Goal: Find specific page/section: Find specific page/section

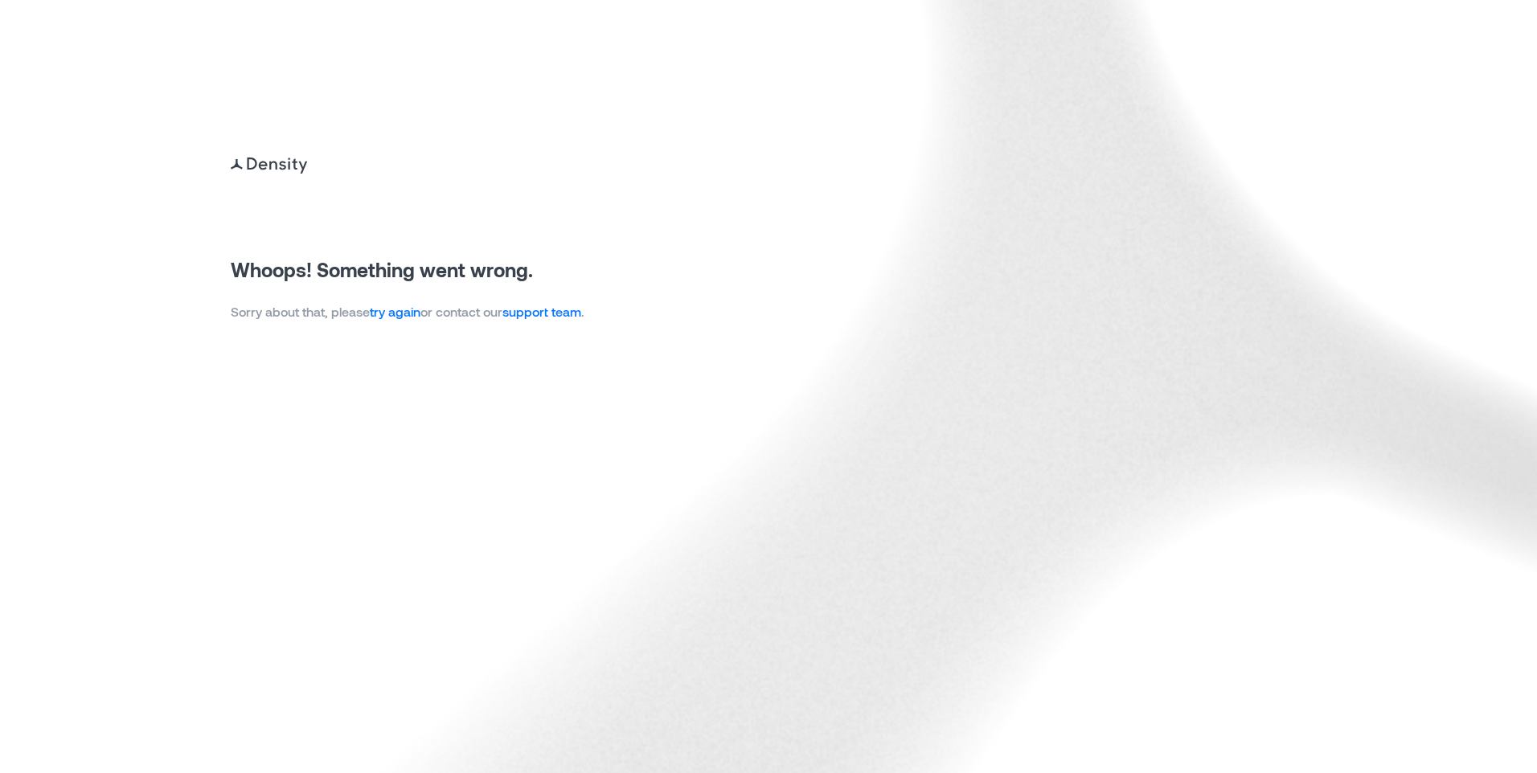
click at [409, 317] on link "try again" at bounding box center [395, 311] width 51 height 15
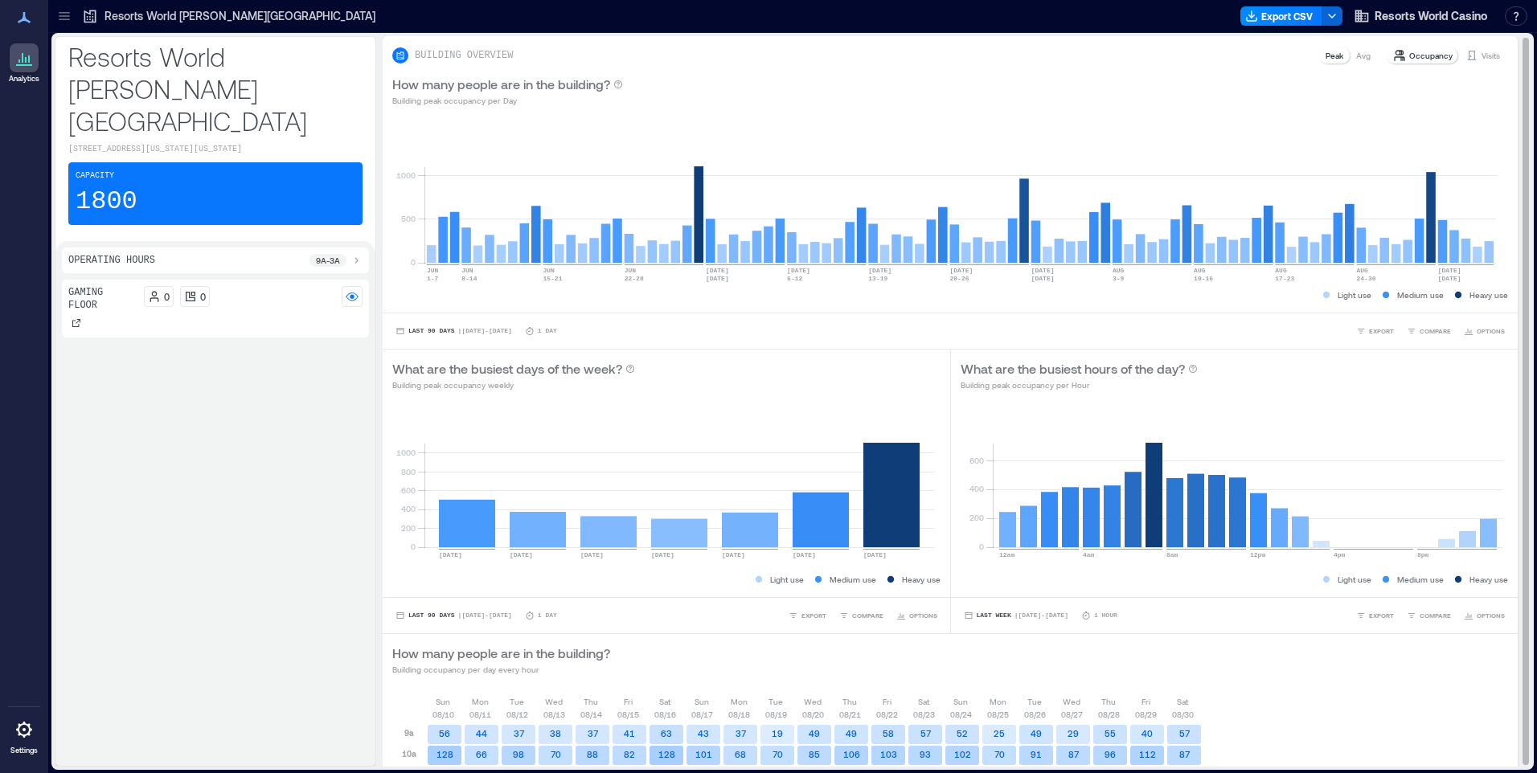
click at [1481, 59] on p "Visits" at bounding box center [1490, 55] width 18 height 13
